Goal: Communication & Community: Answer question/provide support

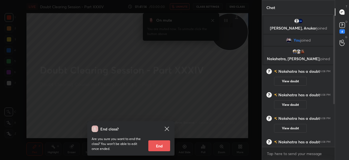
click at [166, 126] on icon at bounding box center [167, 128] width 7 height 7
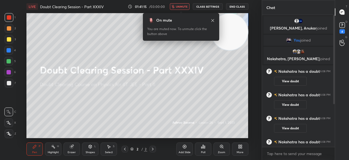
click at [185, 7] on span "unmute" at bounding box center [182, 7] width 12 height 4
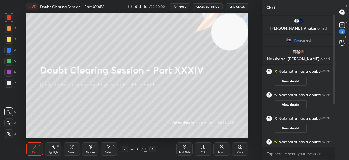
scroll to position [63, 0]
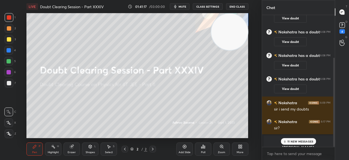
click at [297, 140] on p "11 NEW MESSAGES" at bounding box center [300, 140] width 26 height 3
click at [342, 28] on icon at bounding box center [342, 25] width 8 height 8
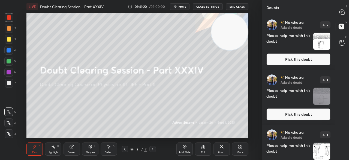
click at [297, 55] on button "Pick this doubt" at bounding box center [298, 59] width 64 height 12
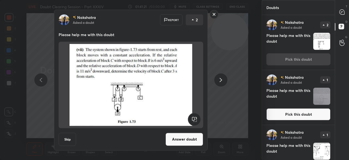
click at [214, 16] on rect at bounding box center [214, 14] width 8 height 8
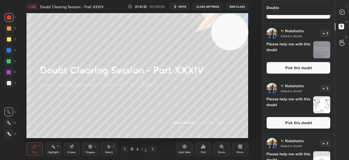
scroll to position [74, 0]
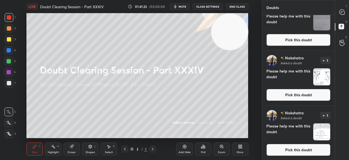
click at [286, 150] on button "Pick this doubt" at bounding box center [298, 149] width 64 height 12
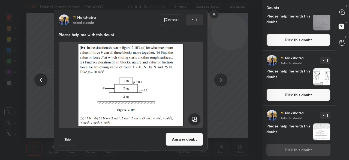
click at [187, 140] on button "Answer doubt" at bounding box center [185, 138] width 38 height 13
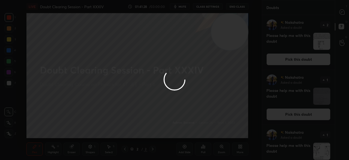
click at [342, 13] on div at bounding box center [174, 80] width 349 height 160
click at [341, 13] on div at bounding box center [174, 80] width 349 height 160
click at [341, 12] on div at bounding box center [174, 80] width 349 height 160
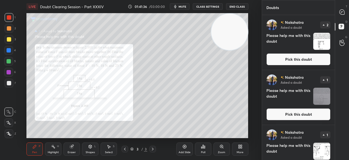
click at [337, 15] on div at bounding box center [342, 12] width 11 height 10
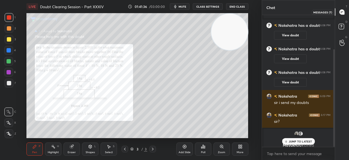
scroll to position [130, 71]
click at [292, 140] on p "JUMP TO LATEST" at bounding box center [300, 140] width 23 height 3
click at [285, 81] on button "View doubt" at bounding box center [290, 82] width 33 height 9
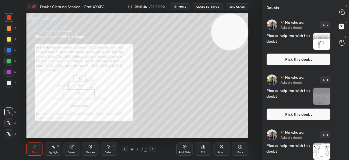
click at [284, 58] on button "Pick this doubt" at bounding box center [298, 59] width 64 height 12
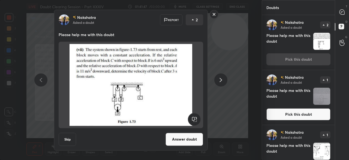
click at [188, 139] on button "Answer doubt" at bounding box center [185, 138] width 38 height 13
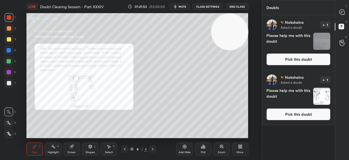
click at [308, 60] on button "Pick this doubt" at bounding box center [298, 59] width 64 height 12
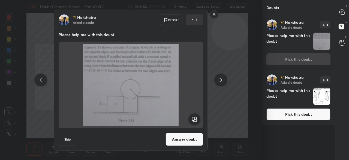
click at [194, 137] on button "Answer doubt" at bounding box center [185, 138] width 38 height 13
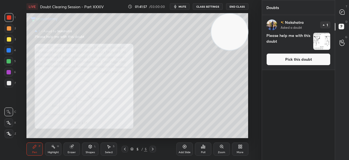
click at [301, 59] on button "Pick this doubt" at bounding box center [298, 59] width 64 height 12
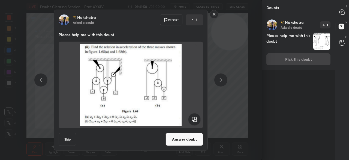
click at [190, 133] on button "Answer doubt" at bounding box center [185, 138] width 38 height 13
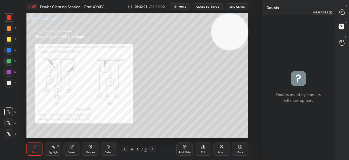
click at [341, 14] on icon at bounding box center [342, 12] width 6 height 6
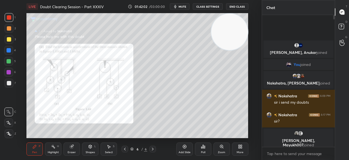
click at [186, 7] on span "mute" at bounding box center [183, 7] width 8 height 4
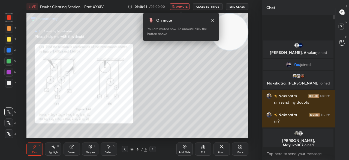
click at [233, 7] on button "End Class" at bounding box center [237, 6] width 22 height 7
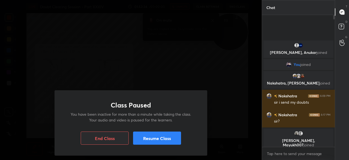
click at [151, 134] on button "Resume Class" at bounding box center [157, 137] width 48 height 13
click at [175, 81] on div "Class Paused You have been inactive for more than a minute while taking the cla…" at bounding box center [131, 80] width 262 height 160
click at [149, 142] on button "Resume Class" at bounding box center [157, 137] width 48 height 13
click at [142, 134] on button "Resume Class" at bounding box center [157, 137] width 48 height 13
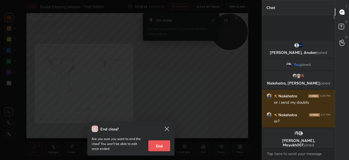
click at [159, 147] on button "End" at bounding box center [159, 145] width 22 height 11
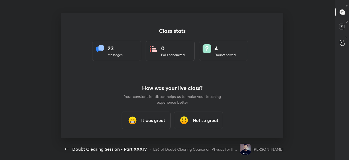
scroll to position [0, 0]
